Goal: Find specific page/section: Find specific page/section

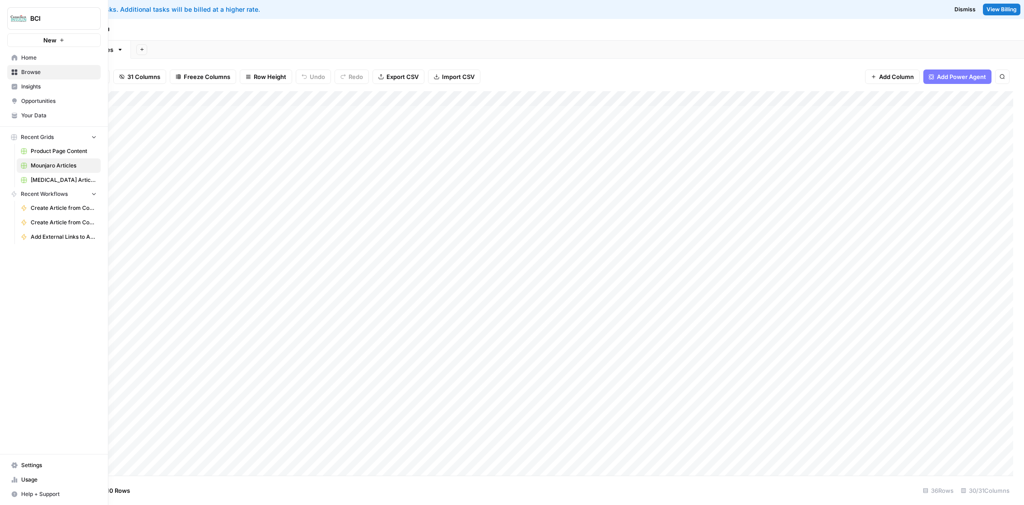
click at [20, 55] on link "Home" at bounding box center [53, 58] width 93 height 14
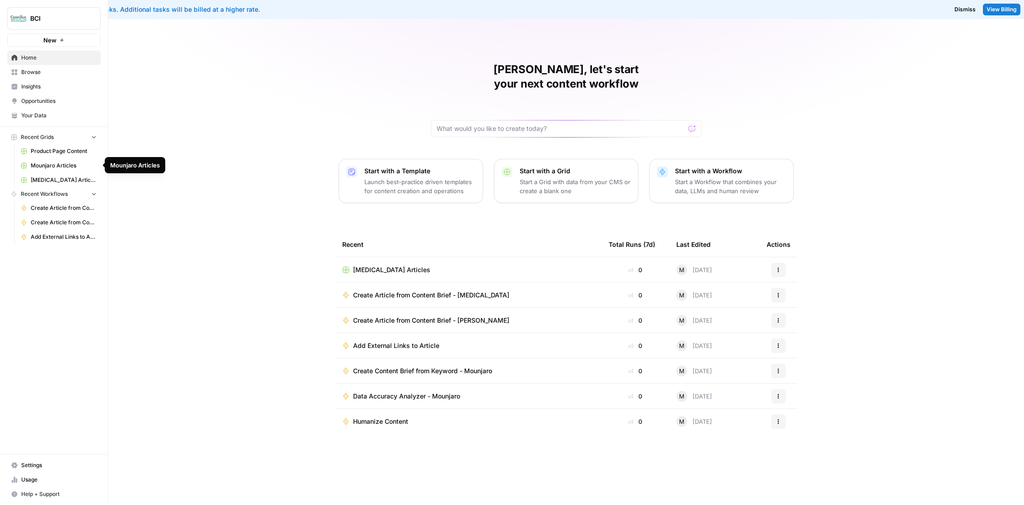
click at [72, 164] on span "Mounjaro Articles" at bounding box center [64, 166] width 66 height 8
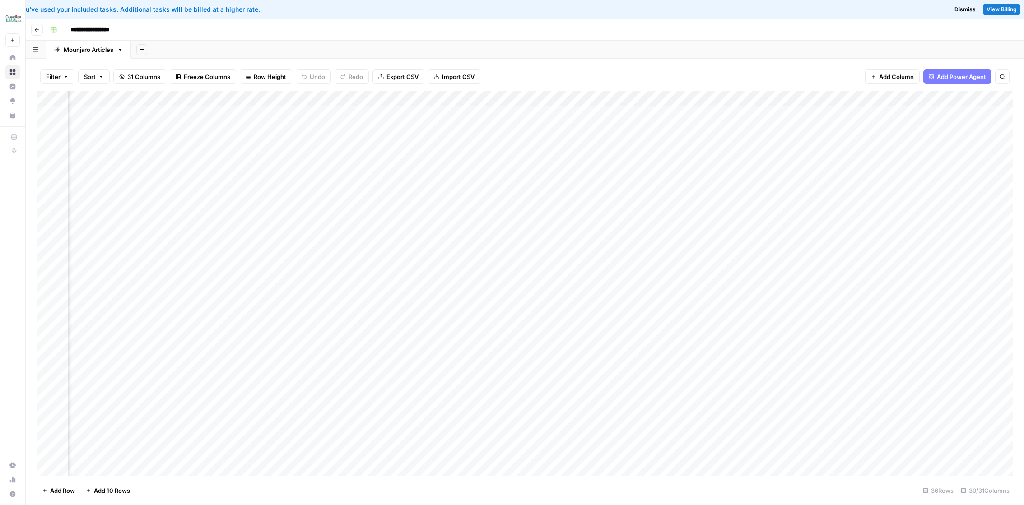
scroll to position [0, 195]
click at [704, 135] on div "Add Column" at bounding box center [525, 283] width 977 height 385
click at [492, 111] on div "Add Column" at bounding box center [525, 283] width 977 height 385
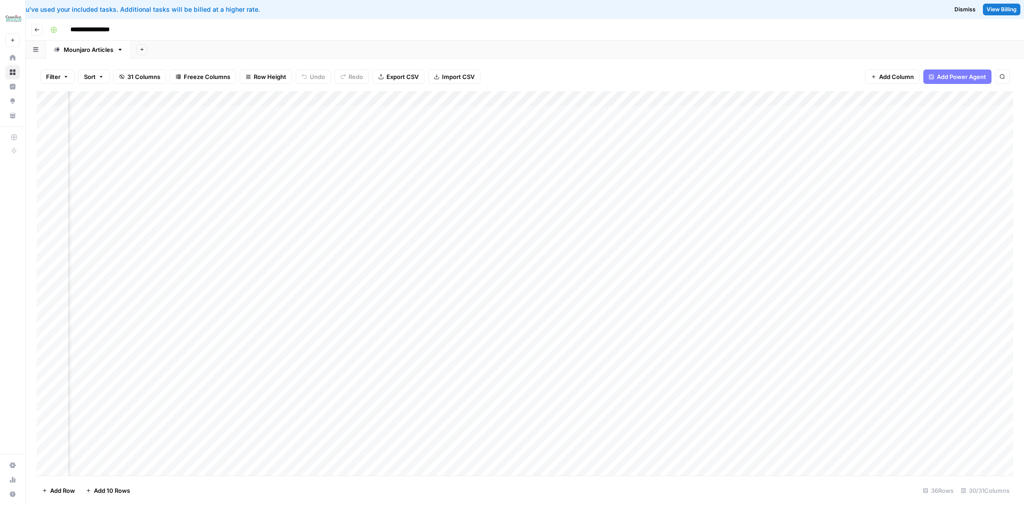
click at [493, 113] on div "Add Column" at bounding box center [525, 283] width 977 height 385
click at [506, 112] on div "Add Column" at bounding box center [525, 283] width 977 height 385
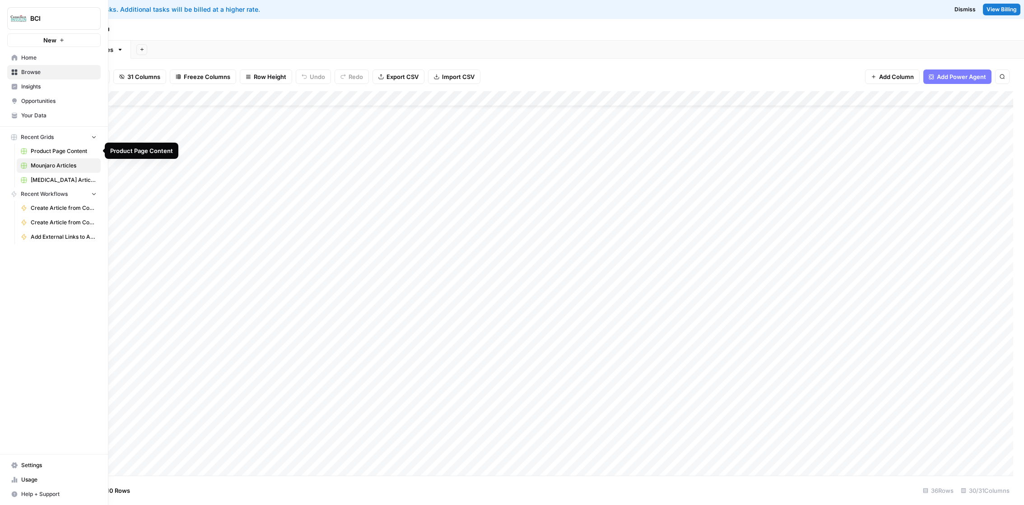
click at [33, 153] on span "Product Page Content" at bounding box center [64, 151] width 66 height 8
